Goal: Information Seeking & Learning: Check status

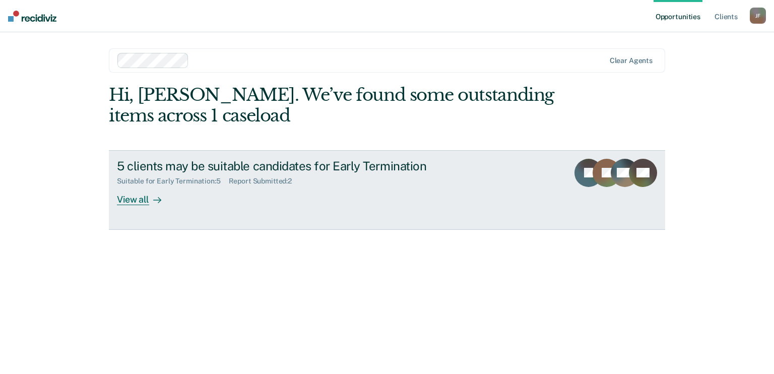
click at [137, 203] on div "View all" at bounding box center [145, 195] width 56 height 20
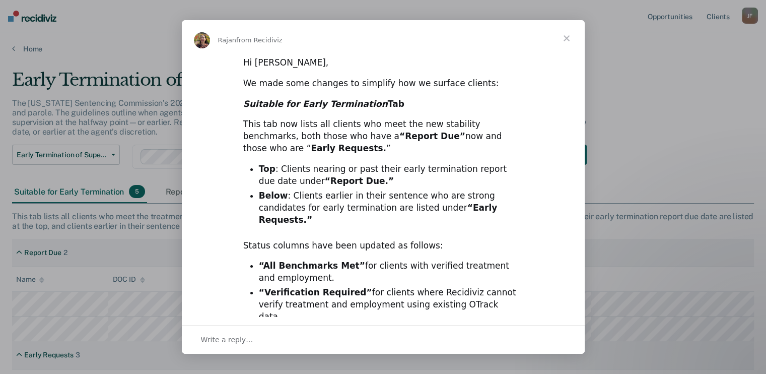
click at [564, 38] on span "Close" at bounding box center [566, 38] width 36 height 36
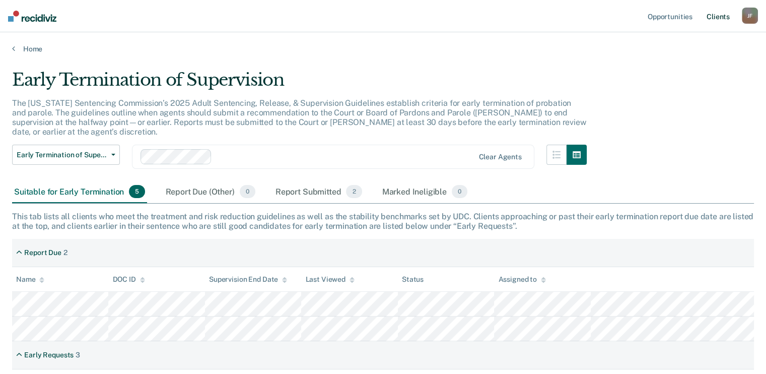
click at [713, 18] on link "Client s" at bounding box center [718, 16] width 27 height 32
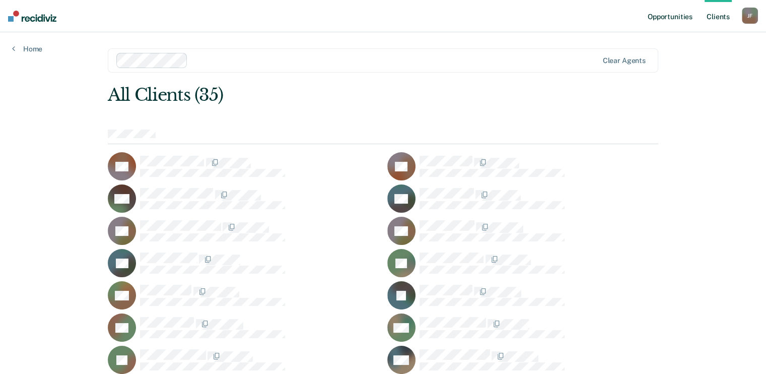
click at [660, 16] on link "Opportunities" at bounding box center [670, 16] width 49 height 32
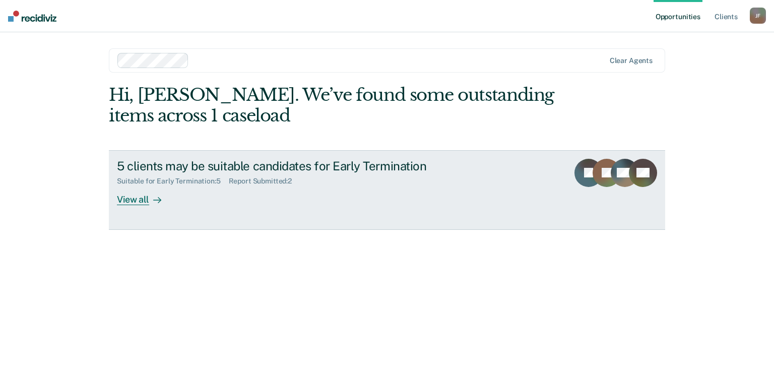
click at [137, 199] on div "View all" at bounding box center [145, 195] width 56 height 20
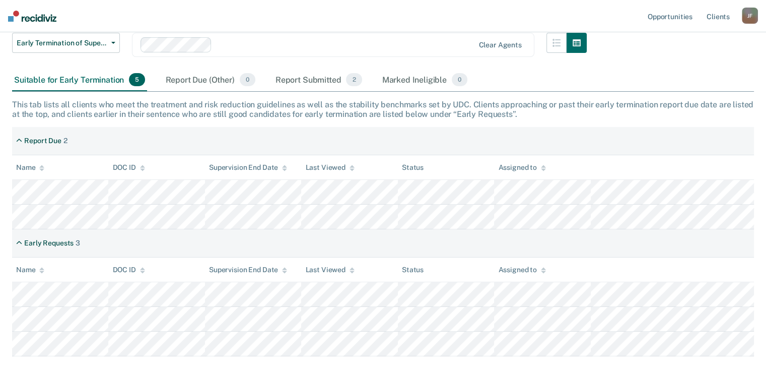
scroll to position [156, 0]
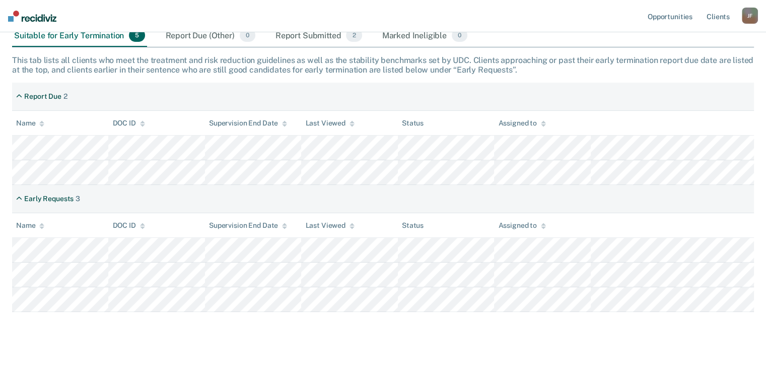
click at [188, 111] on th "DOC ID" at bounding box center [156, 123] width 96 height 25
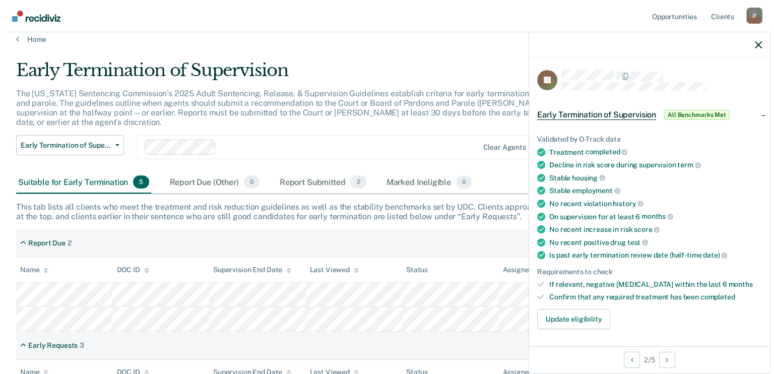
scroll to position [0, 0]
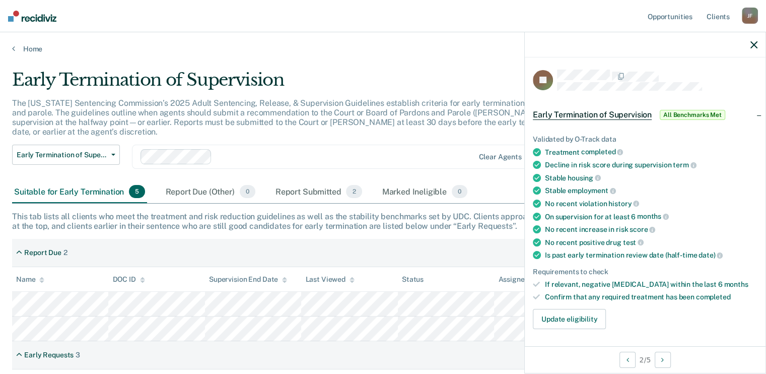
click at [752, 43] on icon "button" at bounding box center [753, 44] width 7 height 7
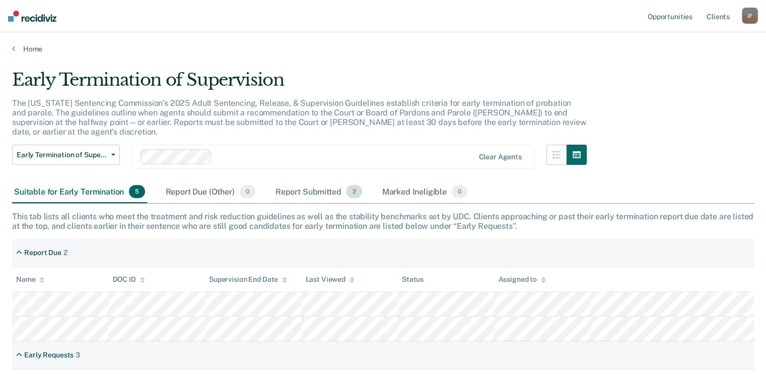
click at [318, 184] on div "Report Submitted 2" at bounding box center [318, 192] width 91 height 22
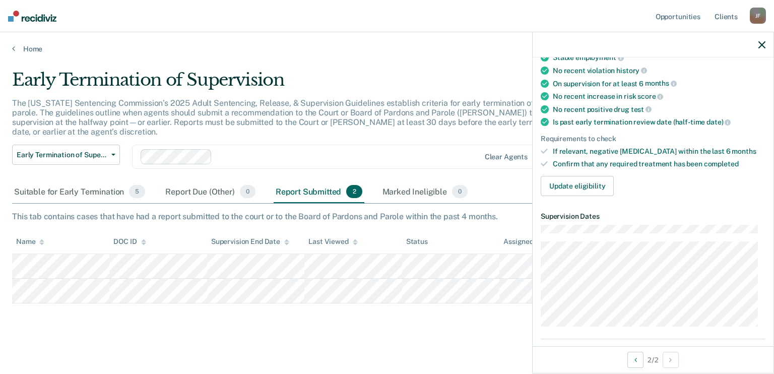
scroll to position [139, 0]
